Goal: Information Seeking & Learning: Learn about a topic

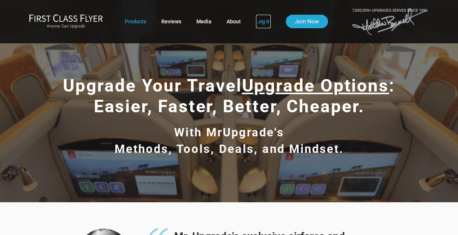
click at [265, 21] on link "Log In" at bounding box center [263, 22] width 15 height 14
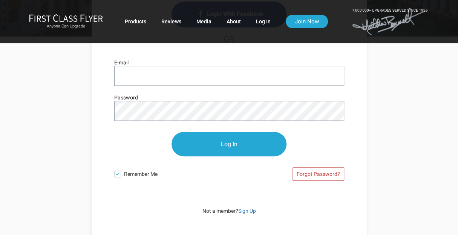
scroll to position [113, 0]
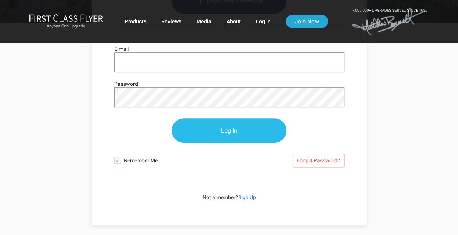
type input "[EMAIL_ADDRESS][DOMAIN_NAME]"
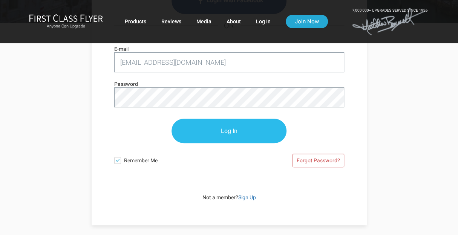
click at [229, 129] on input "Log In" at bounding box center [229, 131] width 115 height 25
click at [214, 125] on input "Log In" at bounding box center [229, 131] width 115 height 25
click at [259, 130] on input "Log In" at bounding box center [229, 131] width 115 height 25
click at [245, 130] on input "Log In" at bounding box center [229, 131] width 115 height 25
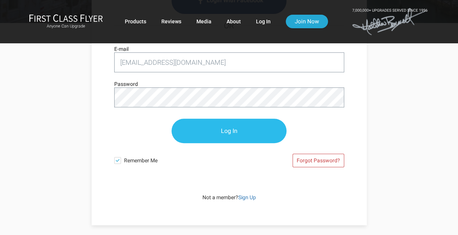
click at [222, 126] on input "Log In" at bounding box center [229, 131] width 115 height 25
click at [236, 127] on input "Log In" at bounding box center [229, 131] width 115 height 25
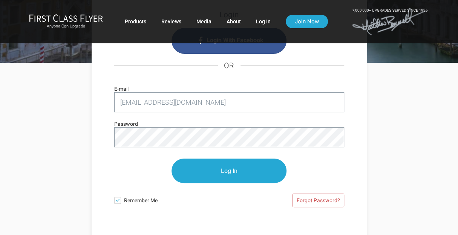
scroll to position [72, 0]
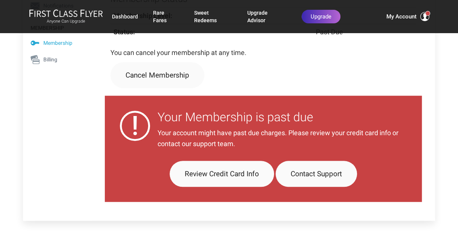
scroll to position [226, 0]
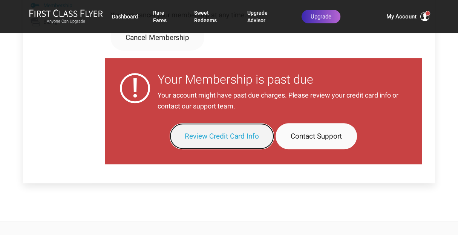
click at [223, 134] on link "Review Credit Card Info" at bounding box center [222, 136] width 104 height 26
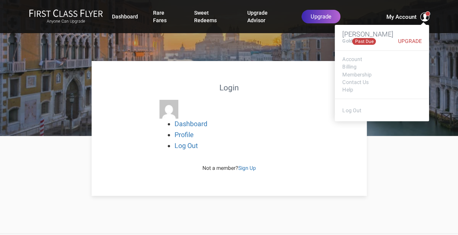
click at [400, 12] on span "My Account" at bounding box center [401, 16] width 30 height 9
click at [410, 38] on link "Upgrade" at bounding box center [408, 41] width 28 height 6
click at [408, 38] on link "Upgrade" at bounding box center [408, 41] width 28 height 6
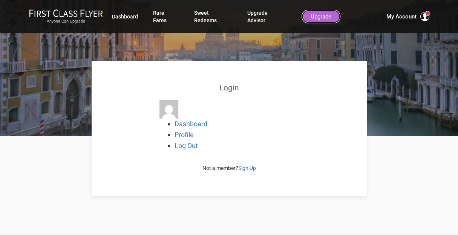
click at [326, 12] on link "Upgrade" at bounding box center [321, 17] width 39 height 14
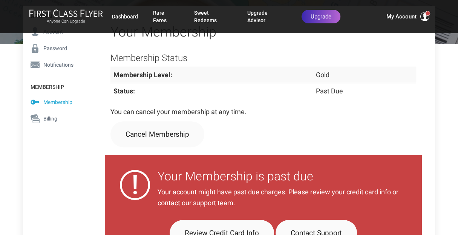
scroll to position [113, 0]
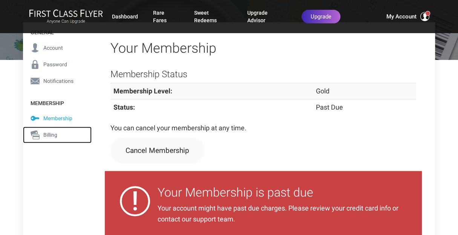
click at [50, 135] on span "Billing" at bounding box center [50, 135] width 14 height 8
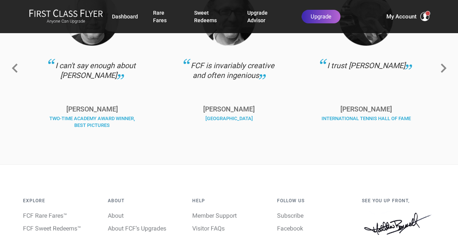
scroll to position [415, 0]
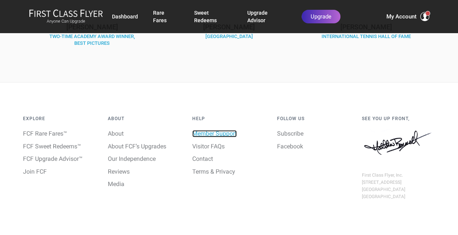
click at [228, 132] on link "Member Support" at bounding box center [214, 133] width 44 height 7
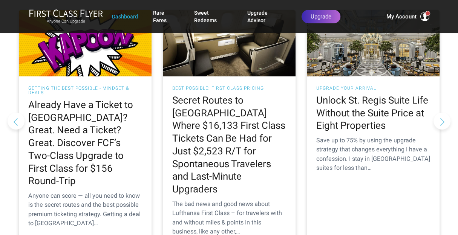
scroll to position [741, 0]
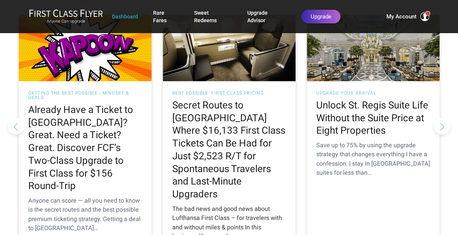
click at [210, 105] on h2 "Secret Routes to [GEOGRAPHIC_DATA] Where $16,133 First Class Tickets Can Be Had…" at bounding box center [229, 150] width 114 height 102
click at [207, 99] on h2 "Secret Routes to [GEOGRAPHIC_DATA] Where $16,133 First Class Tickets Can Be Had…" at bounding box center [229, 150] width 114 height 102
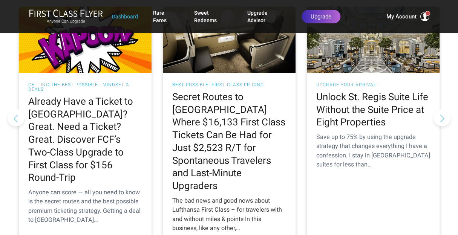
scroll to position [778, 0]
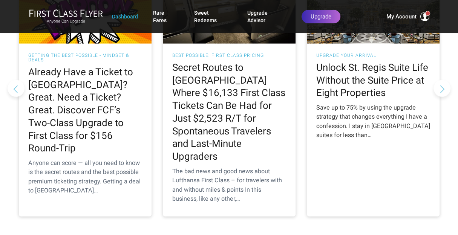
click at [365, 61] on h2 "Unlock St. Regis Suite Life Without the Suite Price at Eight Properties" at bounding box center [373, 80] width 114 height 38
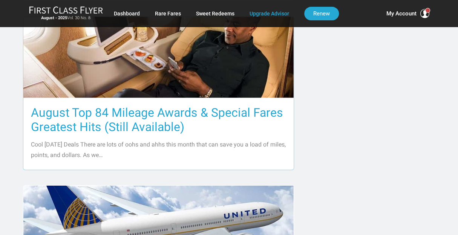
scroll to position [792, 0]
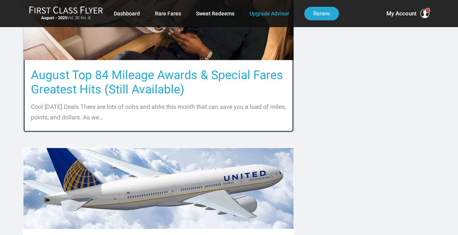
click at [217, 68] on h3 "August Top 84 Mileage Awards & Special Fares Greatest Hits (Still Available)" at bounding box center [158, 82] width 255 height 29
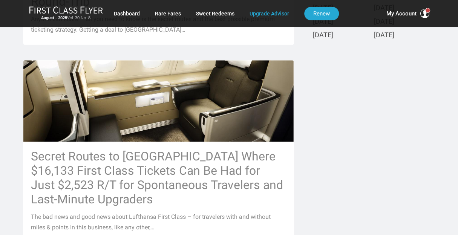
scroll to position [302, 0]
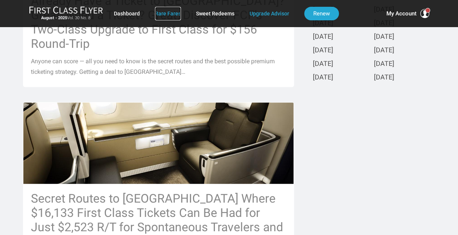
click at [171, 13] on link "Rare Fares" at bounding box center [168, 14] width 26 height 14
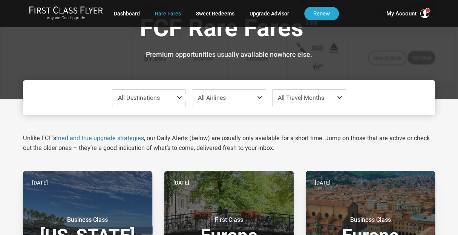
scroll to position [38, 0]
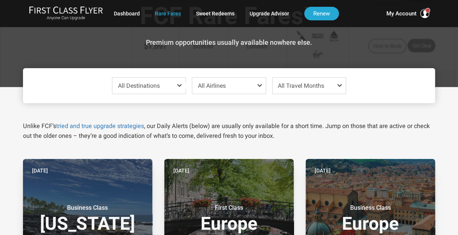
click at [177, 83] on span at bounding box center [180, 86] width 9 height 6
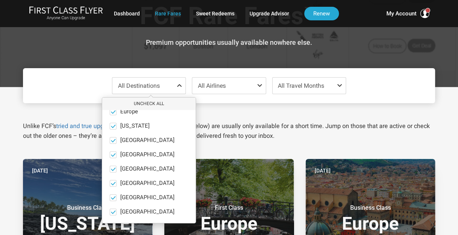
scroll to position [113, 0]
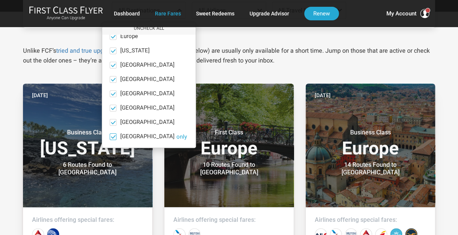
click at [176, 136] on button "only" at bounding box center [181, 136] width 11 height 7
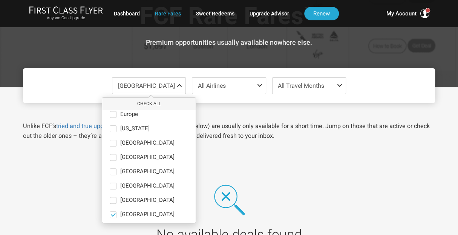
scroll to position [52, 0]
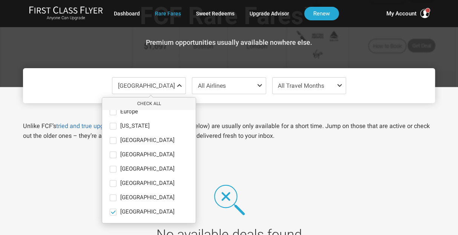
click at [323, 86] on span "All Travel Months" at bounding box center [301, 85] width 46 height 7
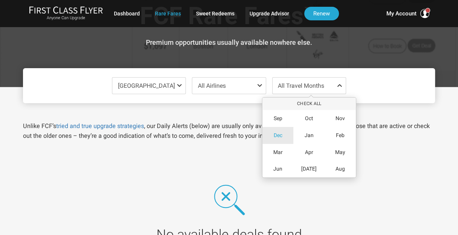
click at [289, 136] on div "Dec" at bounding box center [277, 135] width 31 height 17
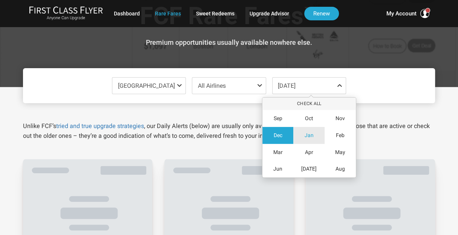
click at [308, 135] on span "Jan" at bounding box center [309, 135] width 9 height 6
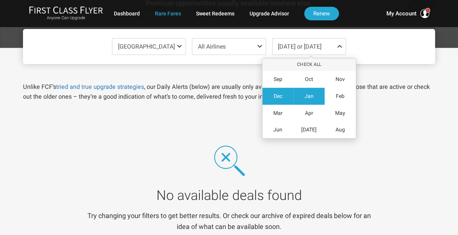
scroll to position [75, 0]
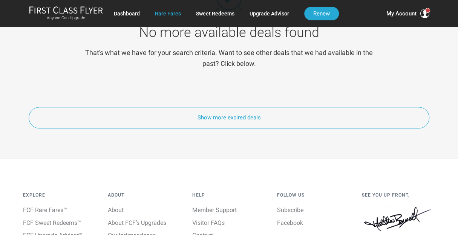
scroll to position [339, 0]
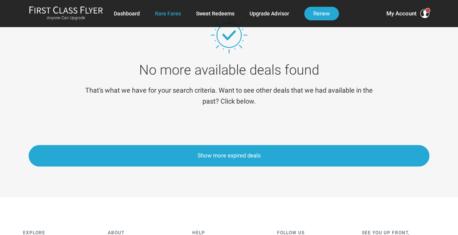
click at [238, 156] on button "Show more expired deals" at bounding box center [229, 155] width 401 height 21
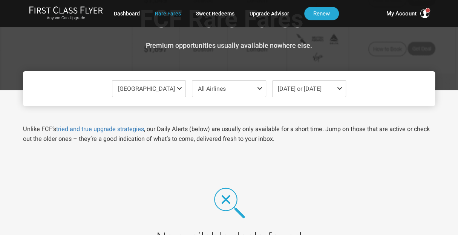
scroll to position [0, 0]
